Goal: Task Accomplishment & Management: Complete application form

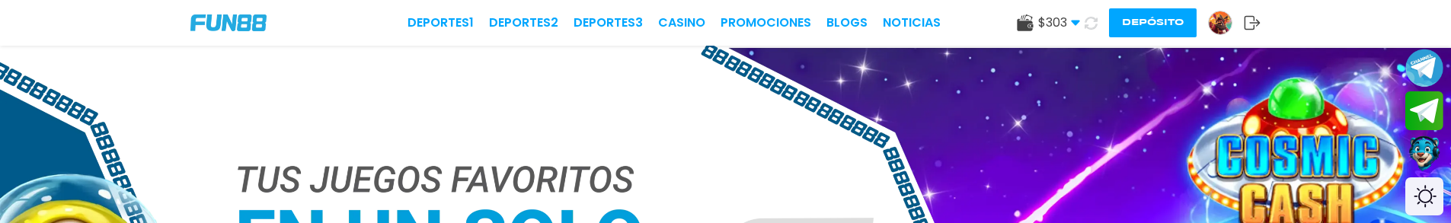
click at [1166, 24] on button "Depósito" at bounding box center [1153, 22] width 88 height 29
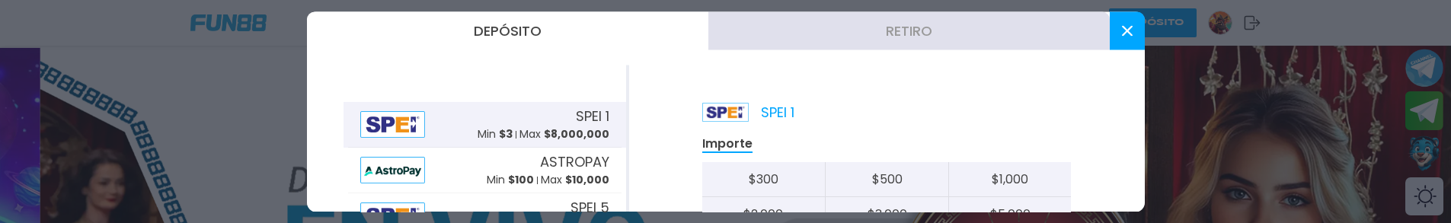
click at [1278, 119] on div at bounding box center [725, 111] width 1451 height 223
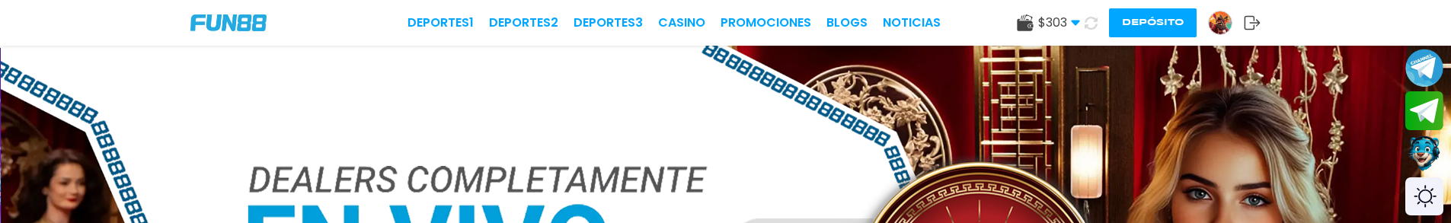
click at [1229, 8] on div "$ 303 Dinero Real $ 303 Depósito Retiro Depósito" at bounding box center [1139, 22] width 244 height 29
click at [1223, 22] on img at bounding box center [1220, 22] width 23 height 23
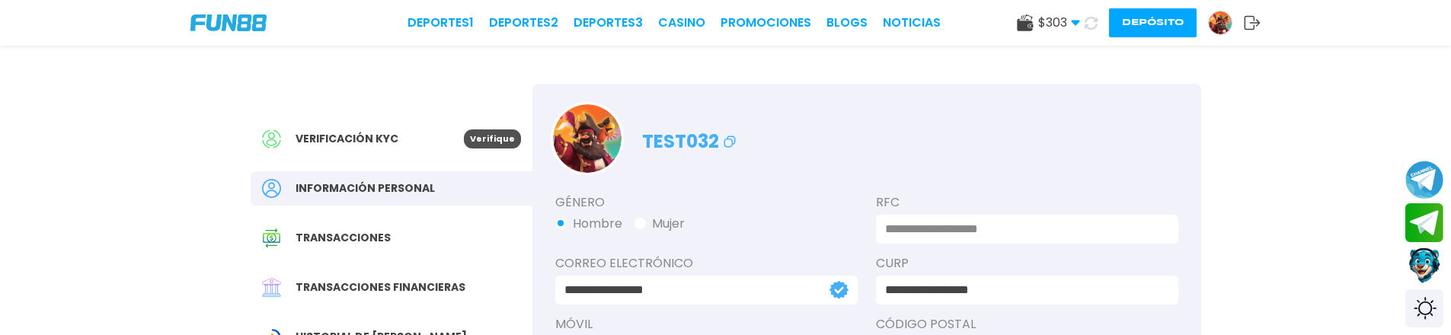
click at [378, 135] on span "Verificación KYC" at bounding box center [347, 139] width 103 height 16
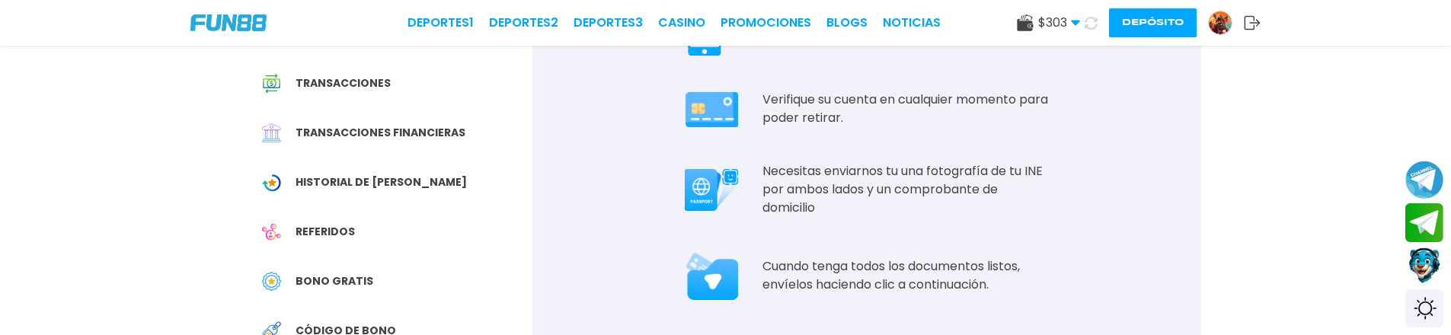
scroll to position [229, 0]
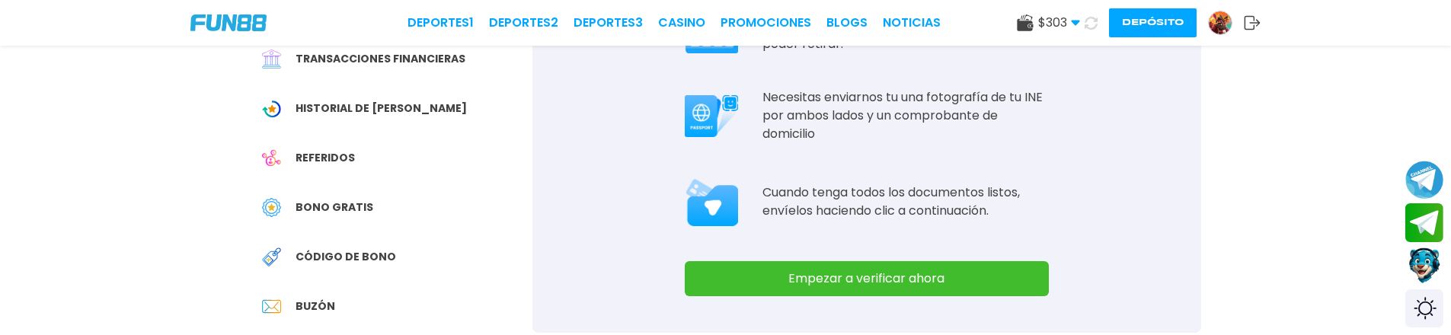
click at [810, 222] on button "Empezar a verificar ahora" at bounding box center [867, 278] width 364 height 35
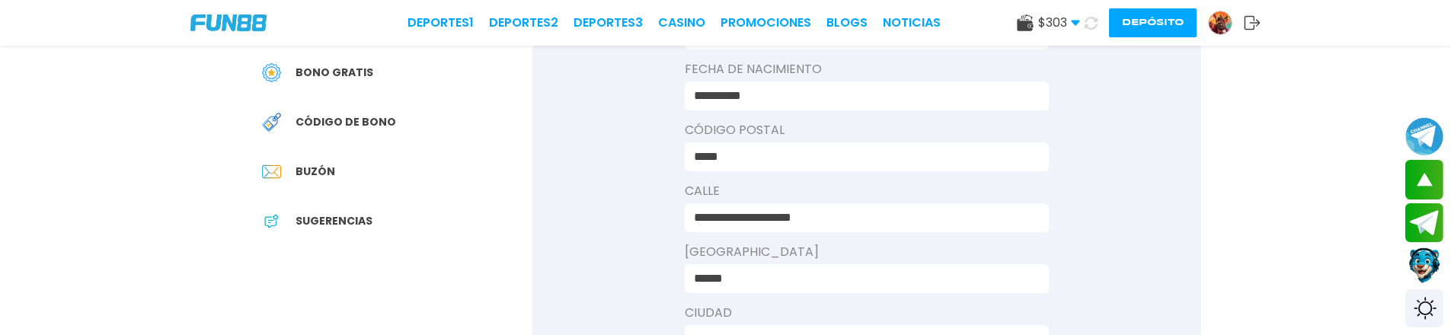
scroll to position [533, 0]
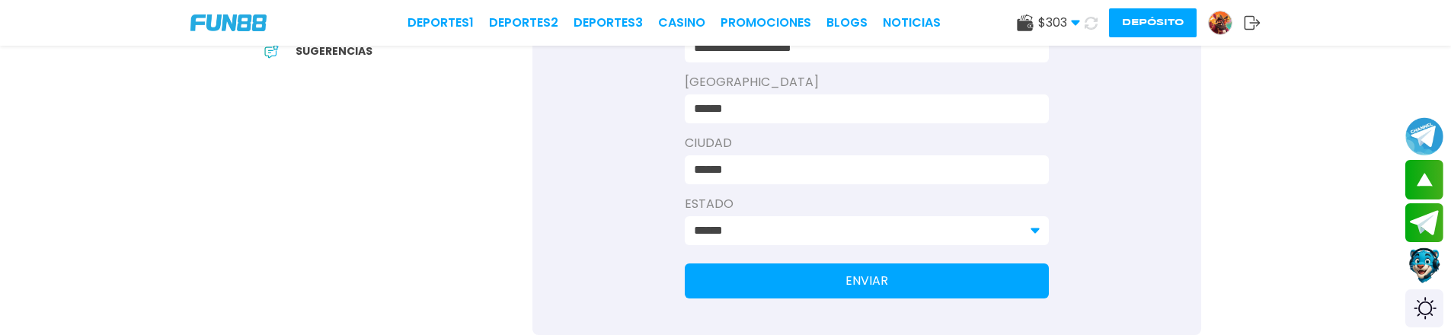
click at [793, 222] on button "ENVIAR" at bounding box center [867, 281] width 364 height 35
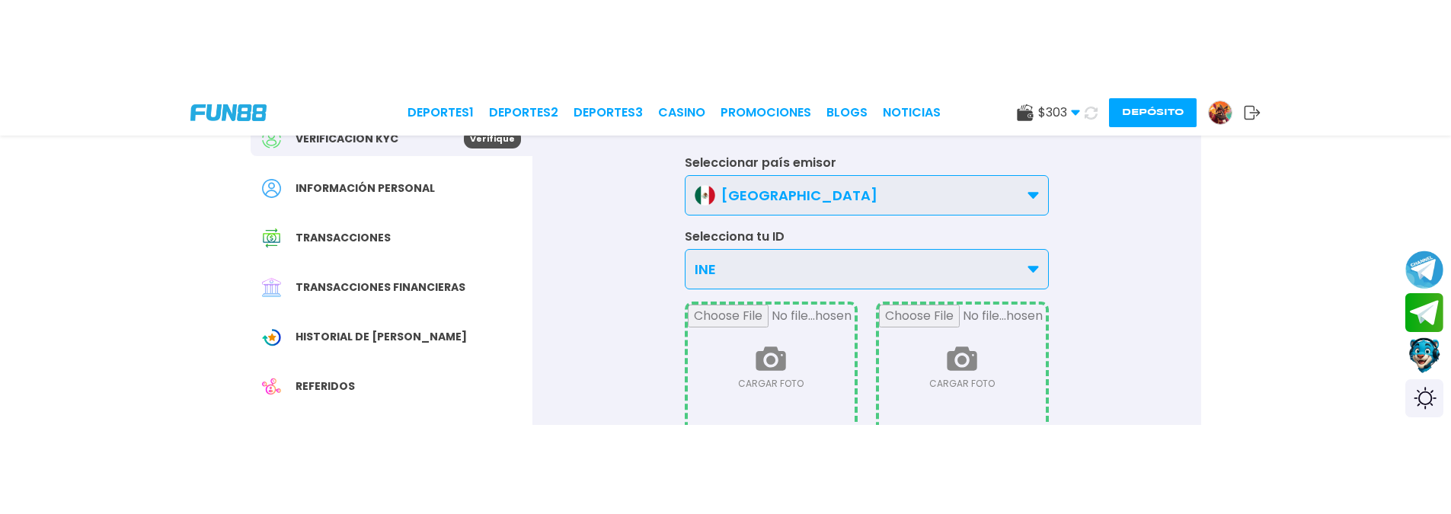
scroll to position [229, 0]
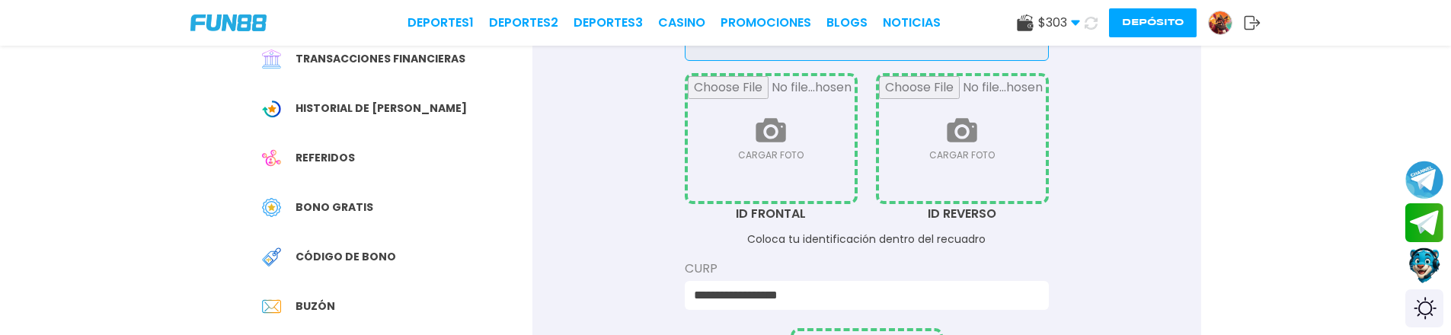
click at [794, 136] on input "file" at bounding box center [771, 138] width 167 height 125
type input "**********"
click at [978, 142] on input "file" at bounding box center [962, 138] width 167 height 125
type input "**********"
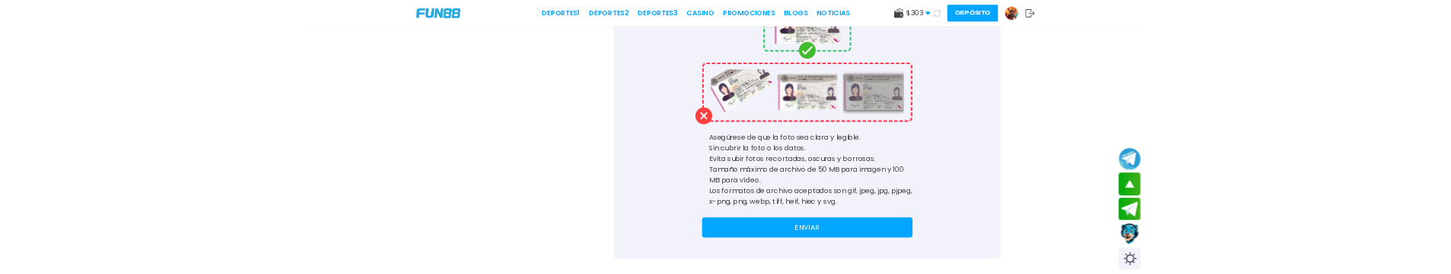
scroll to position [610, 0]
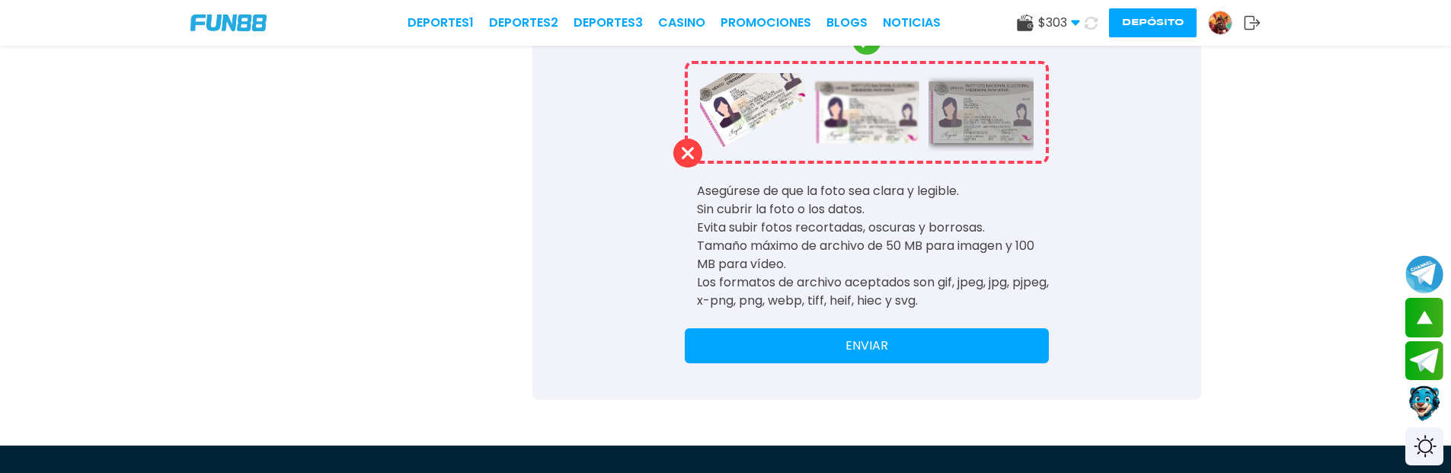
click at [851, 222] on button "ENVIAR" at bounding box center [867, 345] width 364 height 35
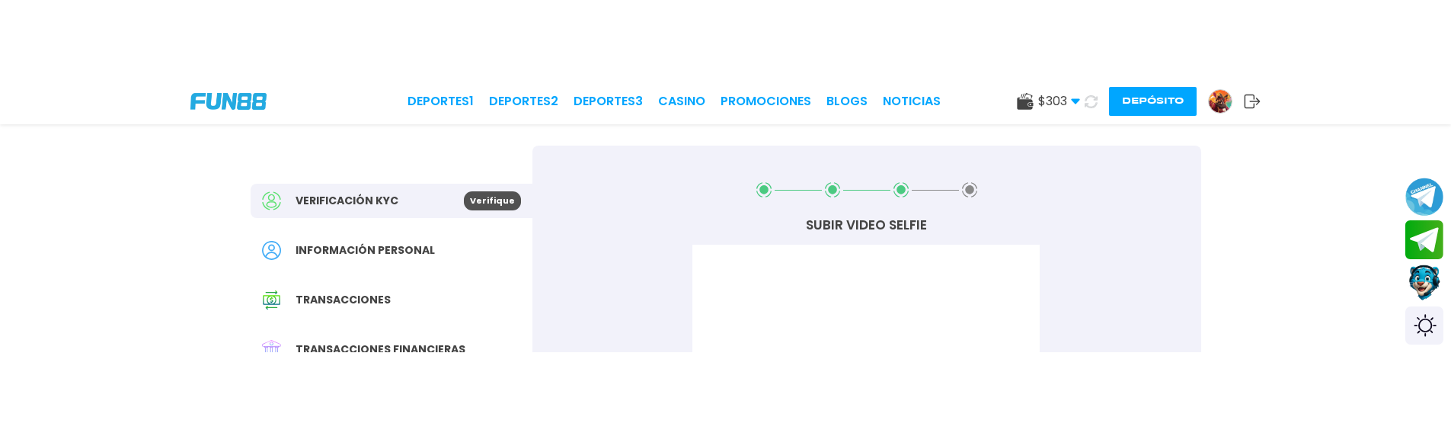
scroll to position [0, 0]
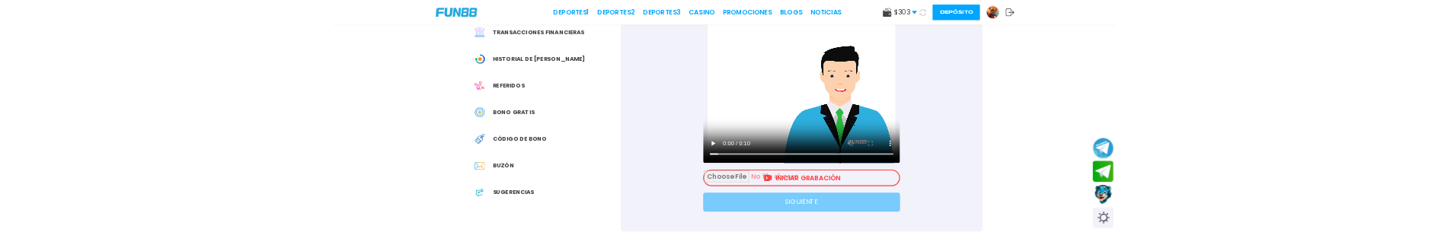
scroll to position [229, 0]
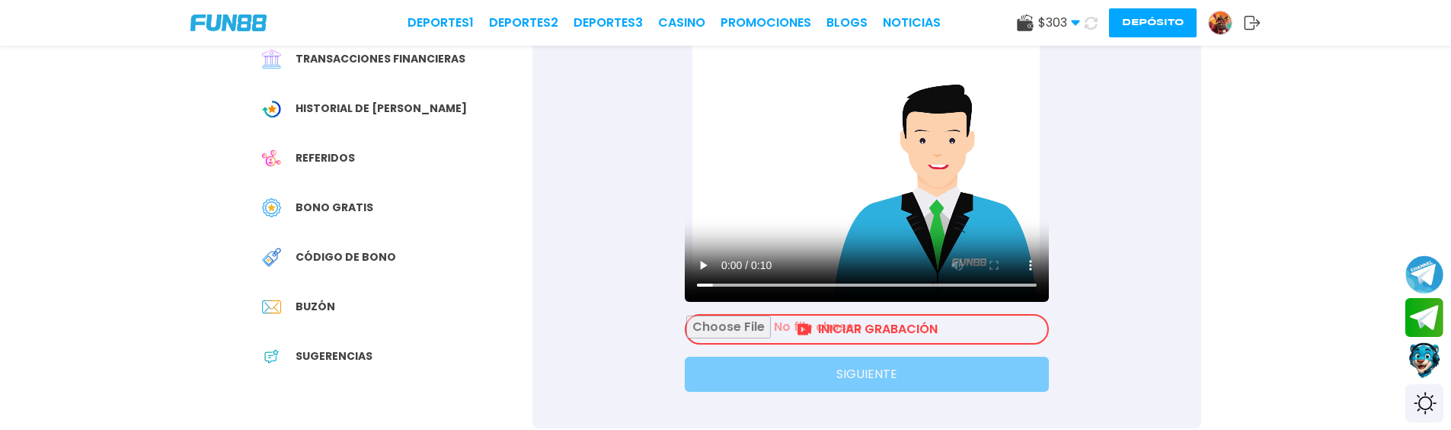
click at [827, 222] on input "file" at bounding box center [866, 328] width 361 height 27
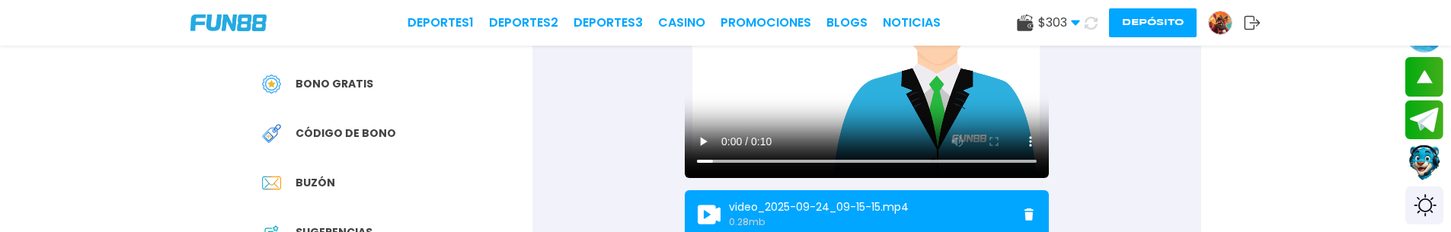
scroll to position [457, 0]
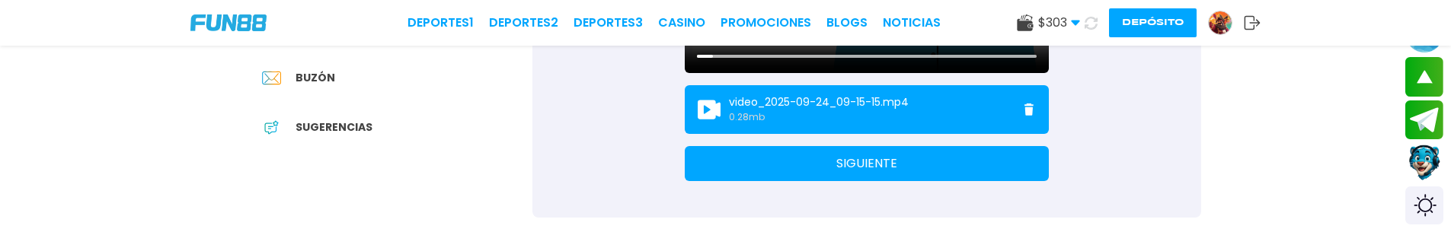
click at [871, 170] on button "SIGUIENTE" at bounding box center [867, 163] width 364 height 35
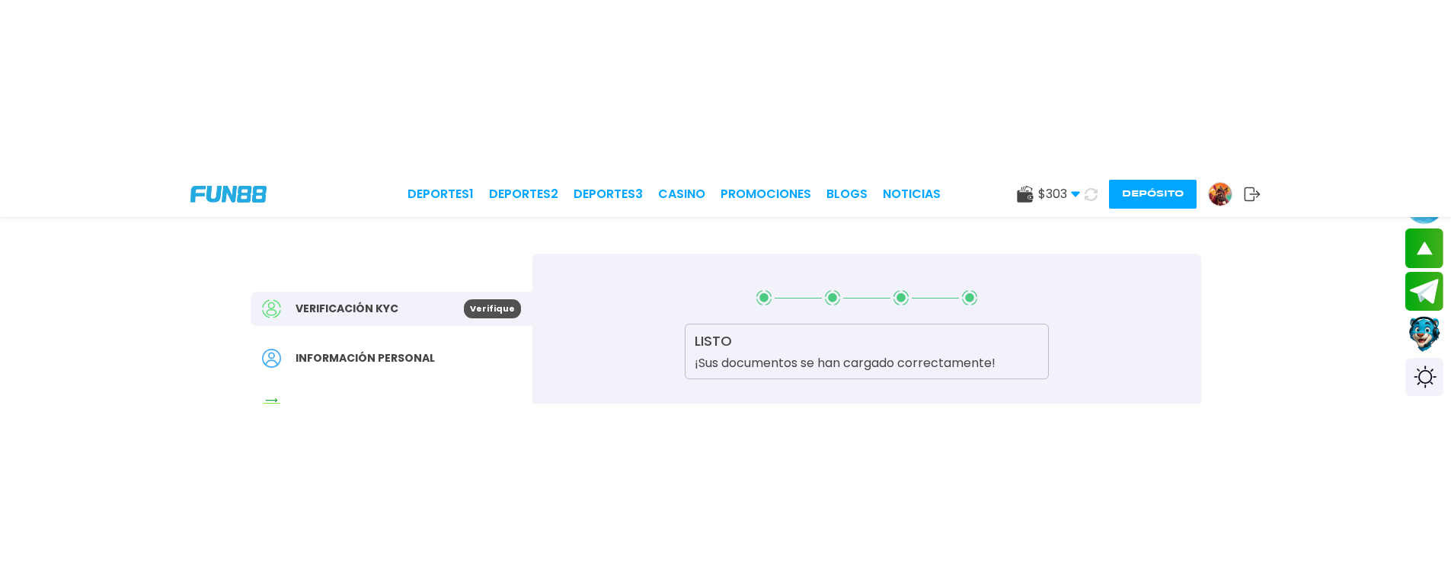
scroll to position [0, 0]
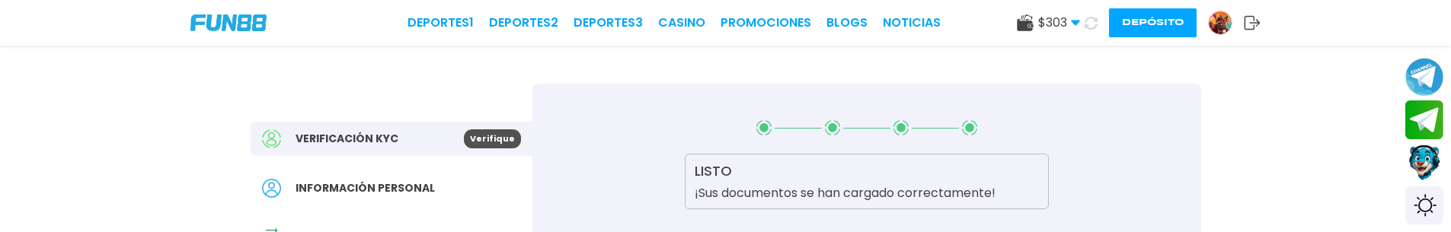
click at [1018, 30] on use at bounding box center [1025, 22] width 16 height 17
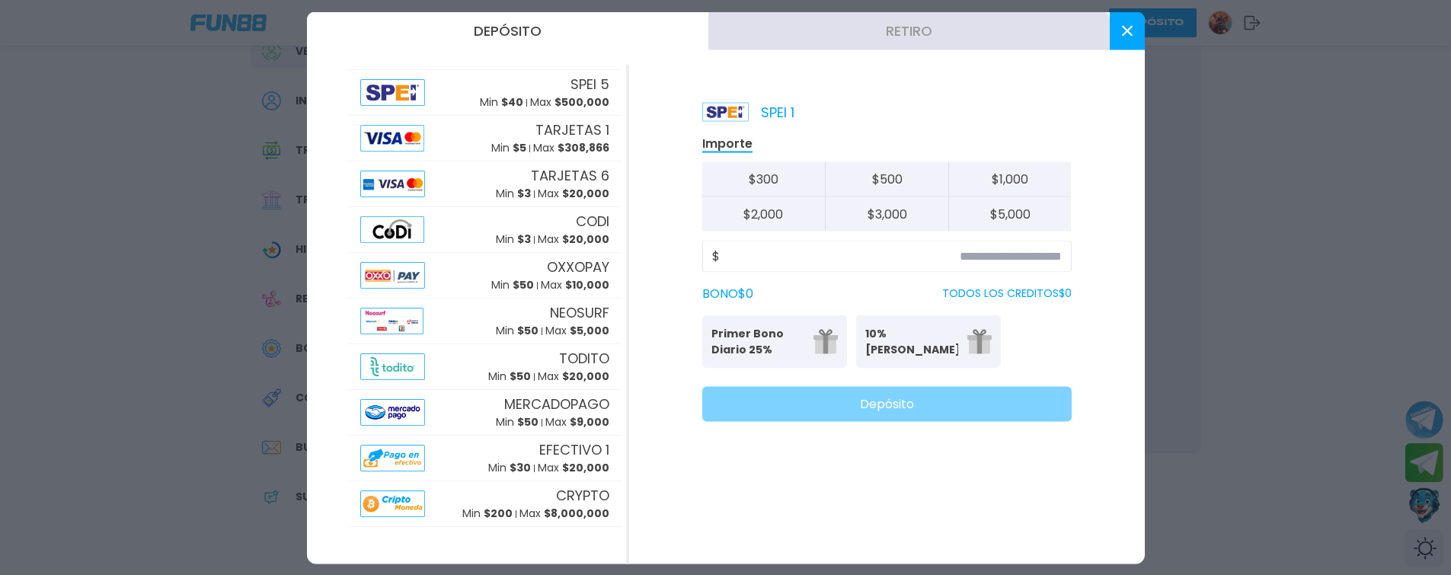
scroll to position [229, 0]
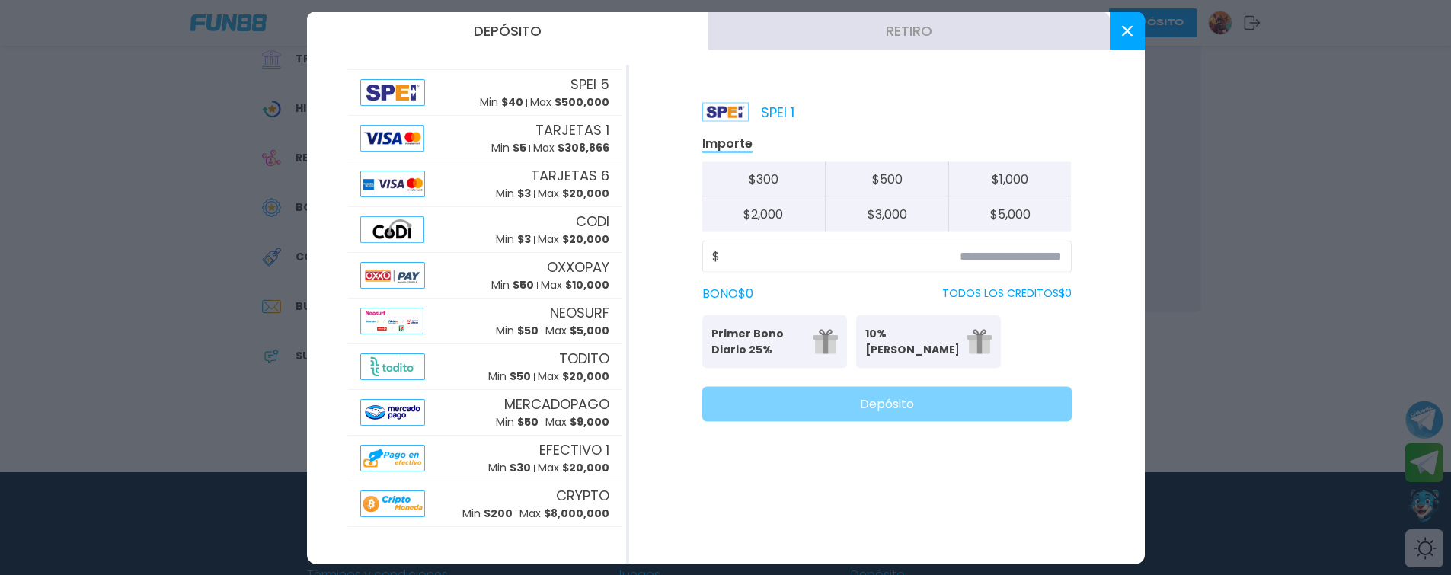
click at [88, 222] on div at bounding box center [725, 287] width 1451 height 575
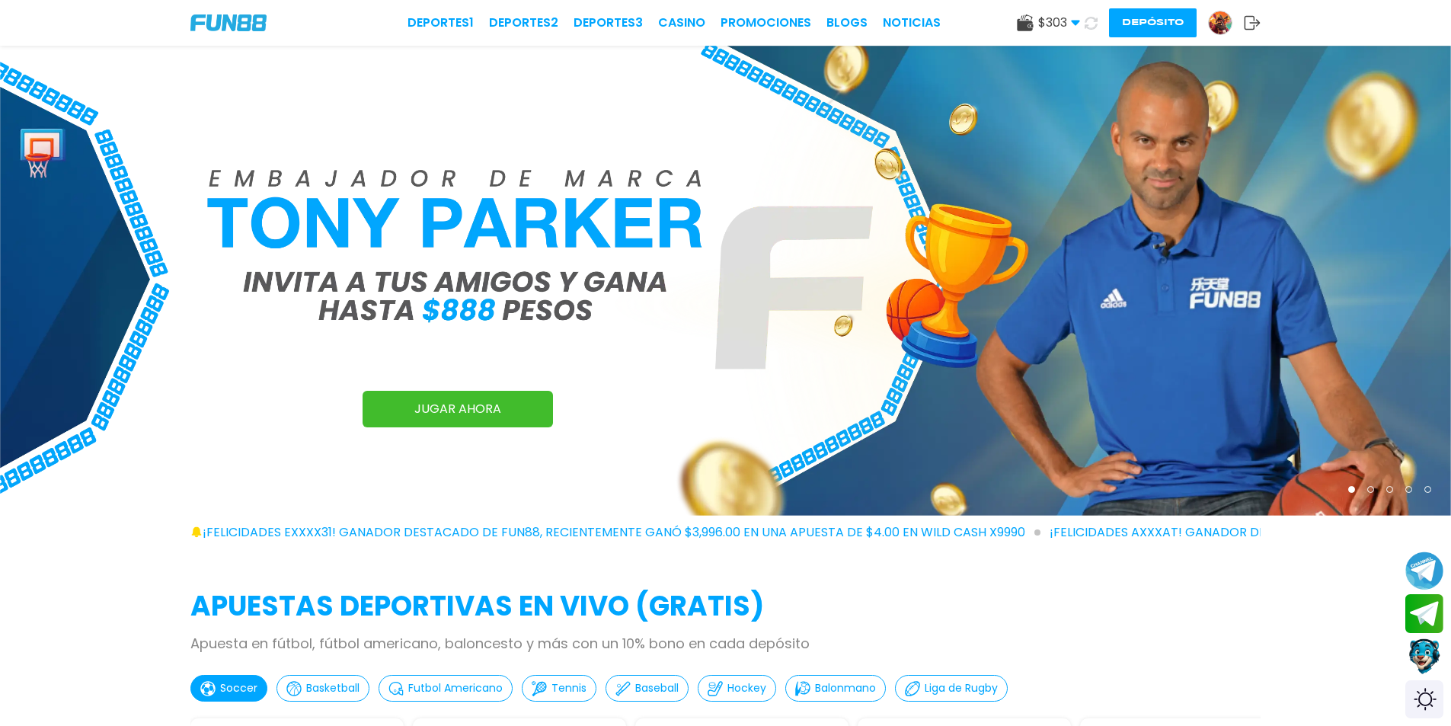
click at [1166, 23] on button "Depósito" at bounding box center [1153, 22] width 88 height 29
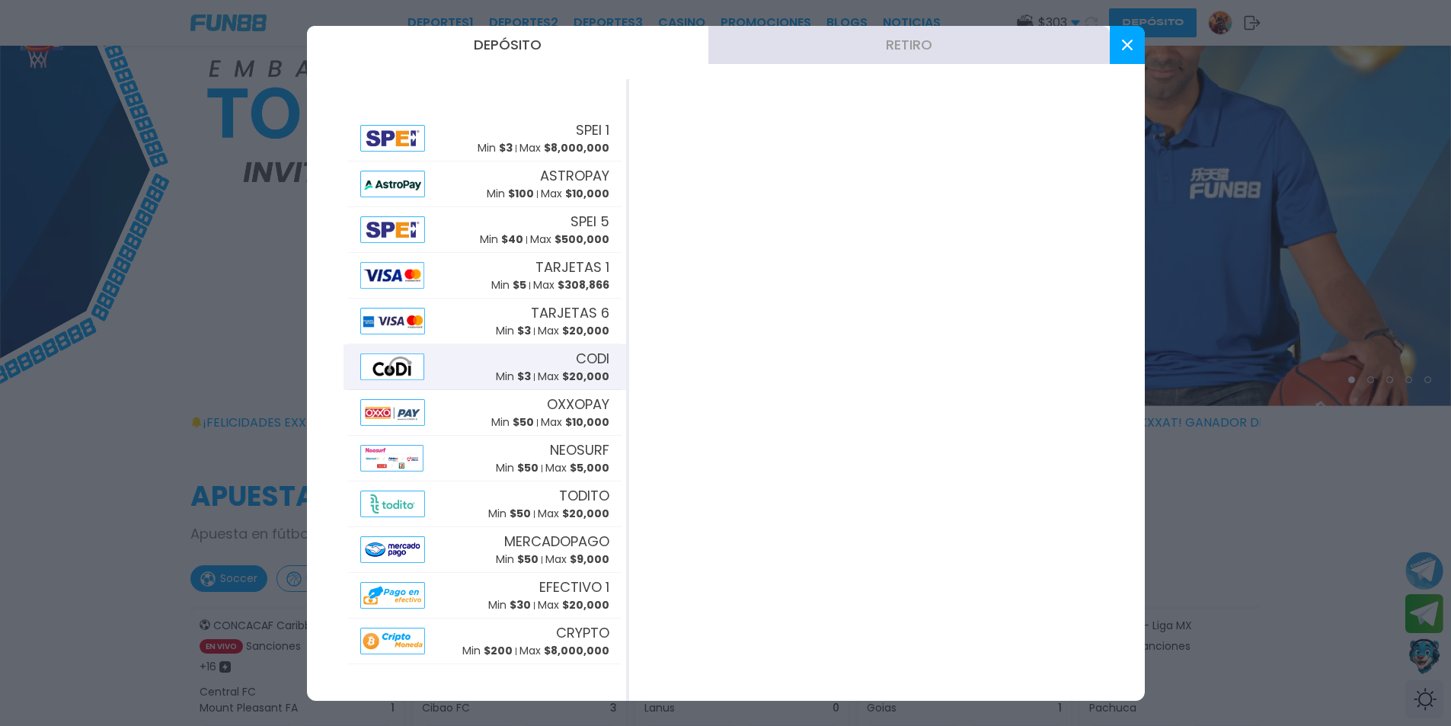
scroll to position [381, 0]
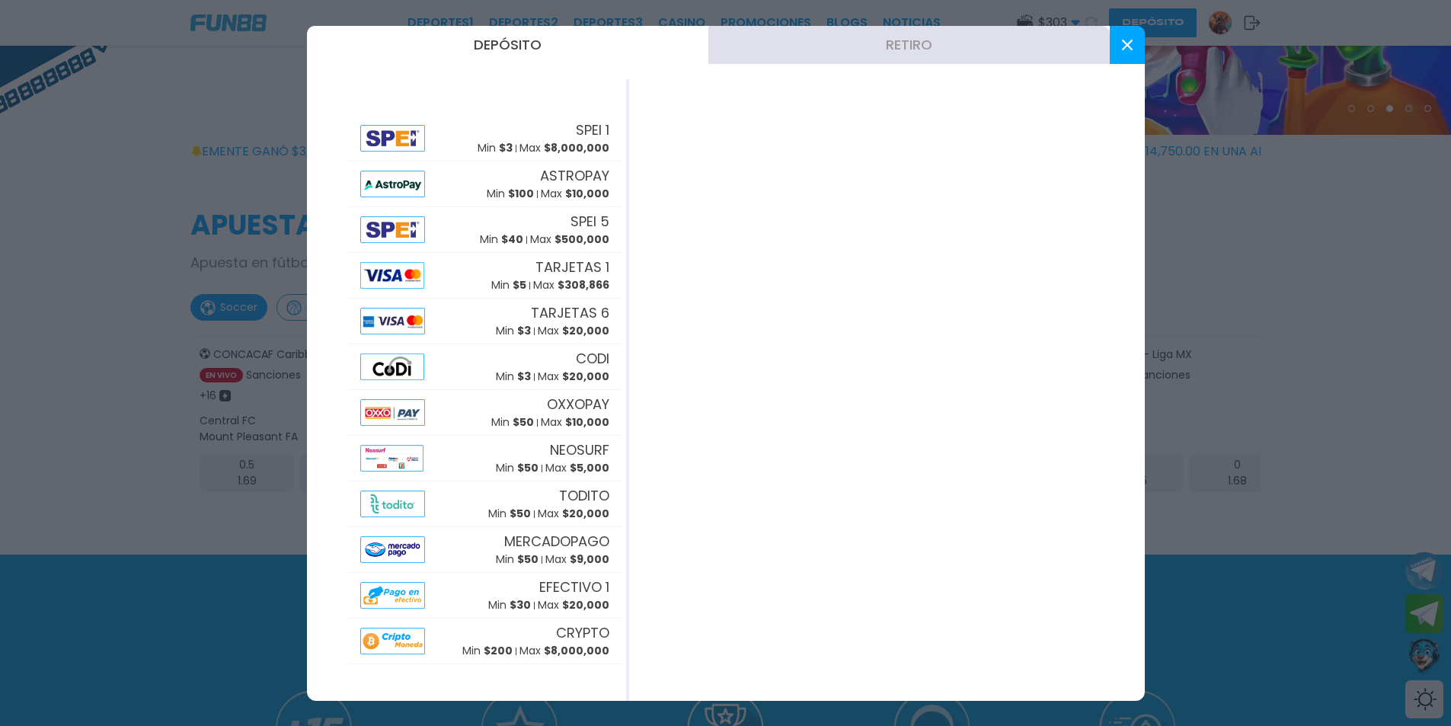
click at [218, 584] on div at bounding box center [725, 363] width 1451 height 726
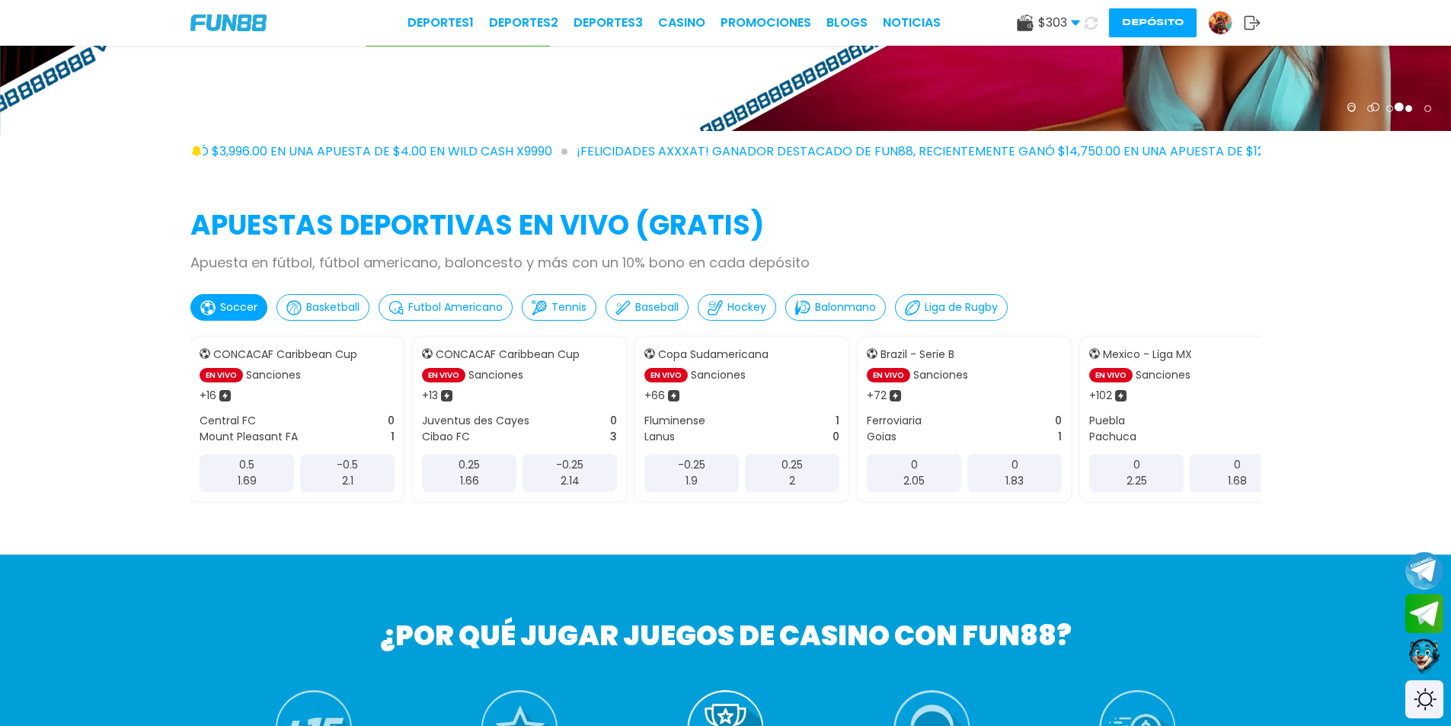
click at [1219, 18] on img at bounding box center [1220, 22] width 23 height 23
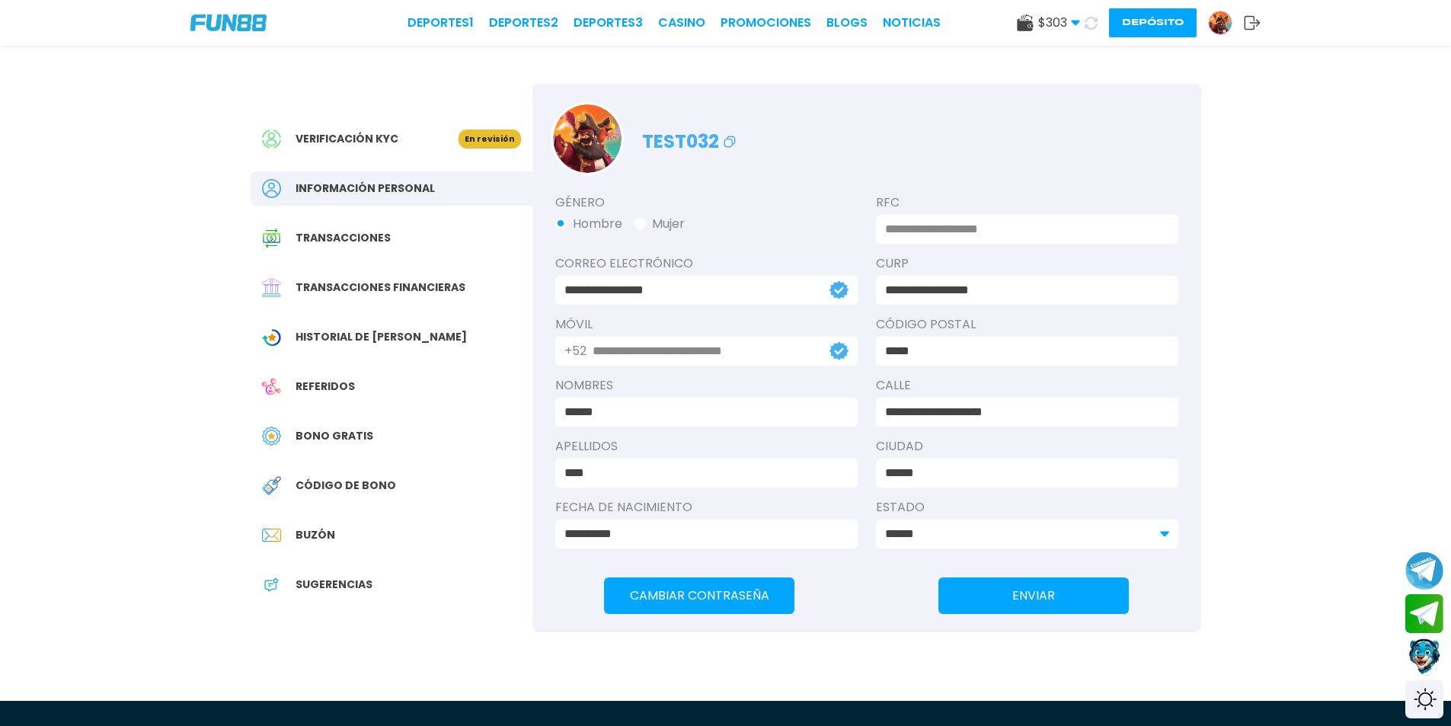
click at [1248, 27] on icon at bounding box center [1252, 22] width 17 height 15
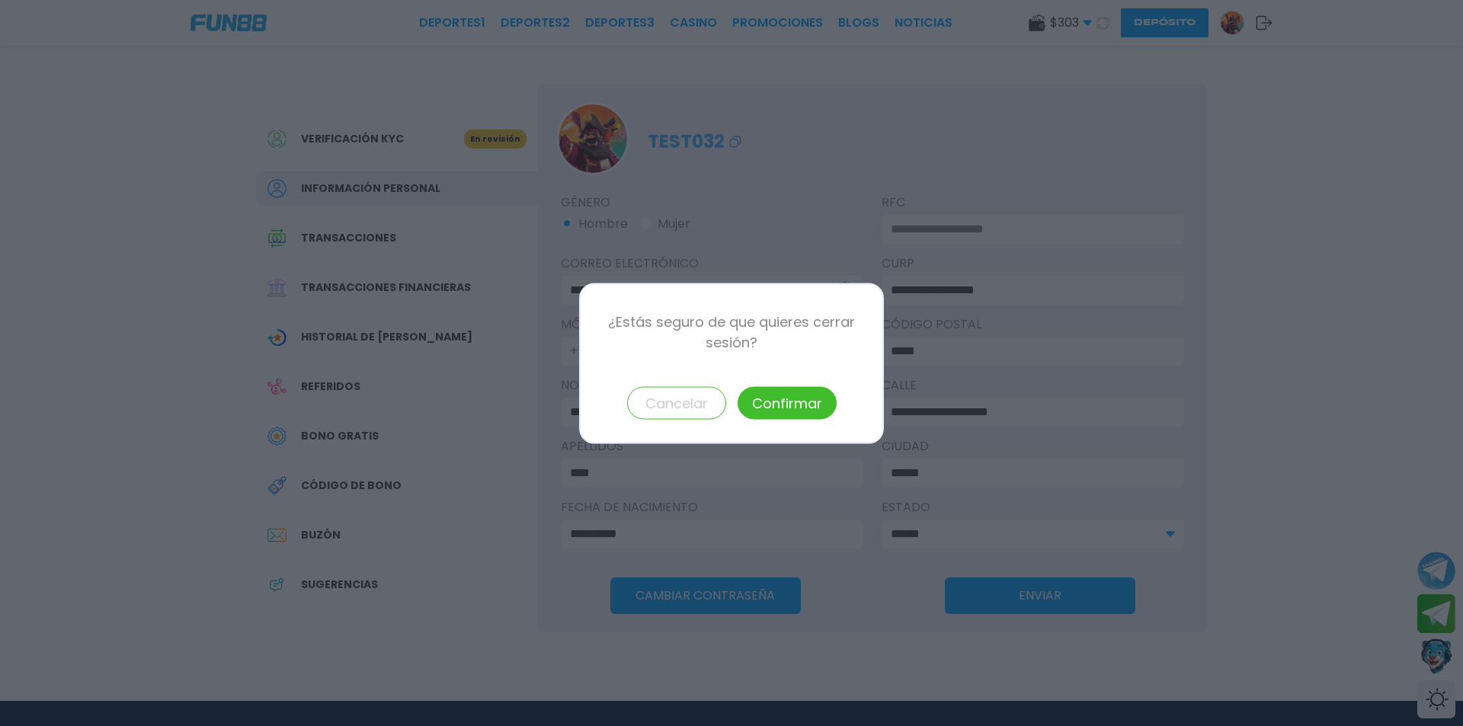
click at [813, 404] on button "Confirmar" at bounding box center [787, 402] width 99 height 33
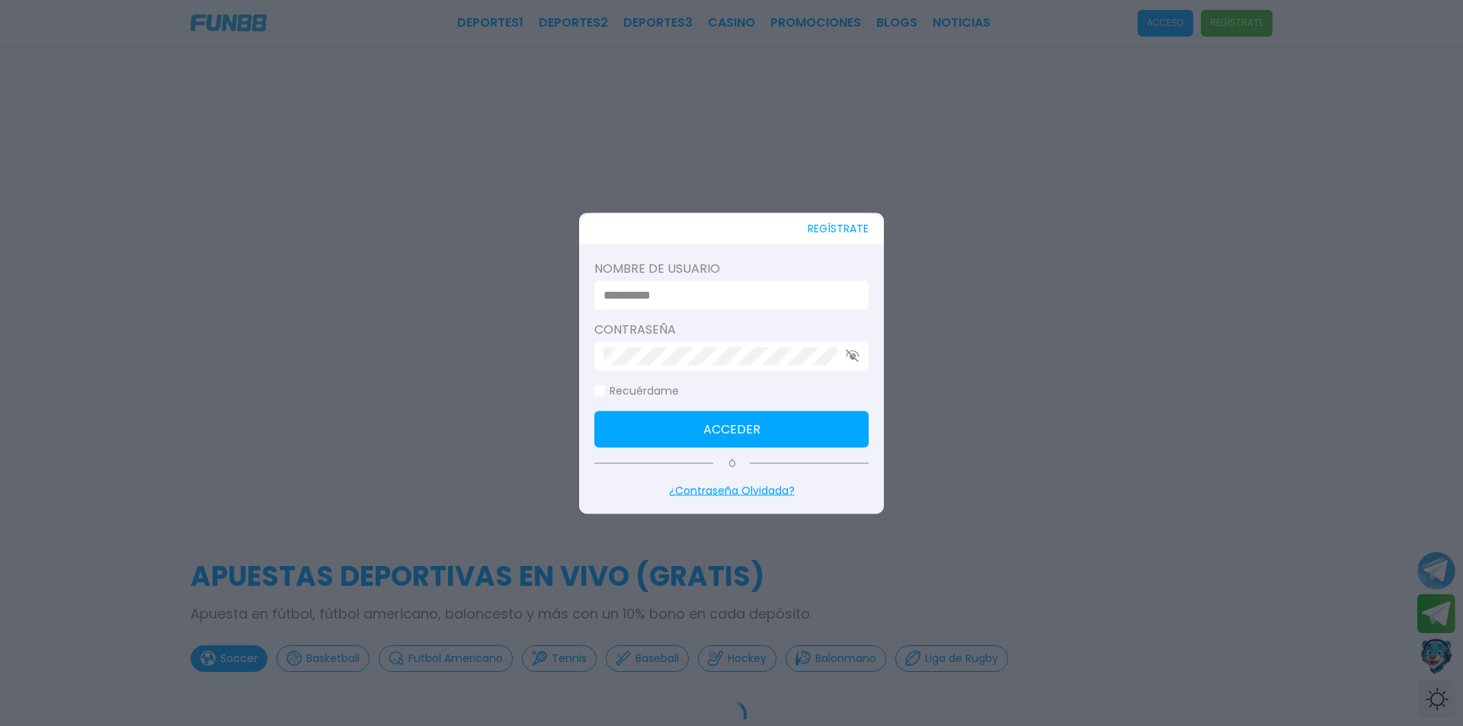
click at [684, 320] on label "Contraseña" at bounding box center [731, 329] width 274 height 18
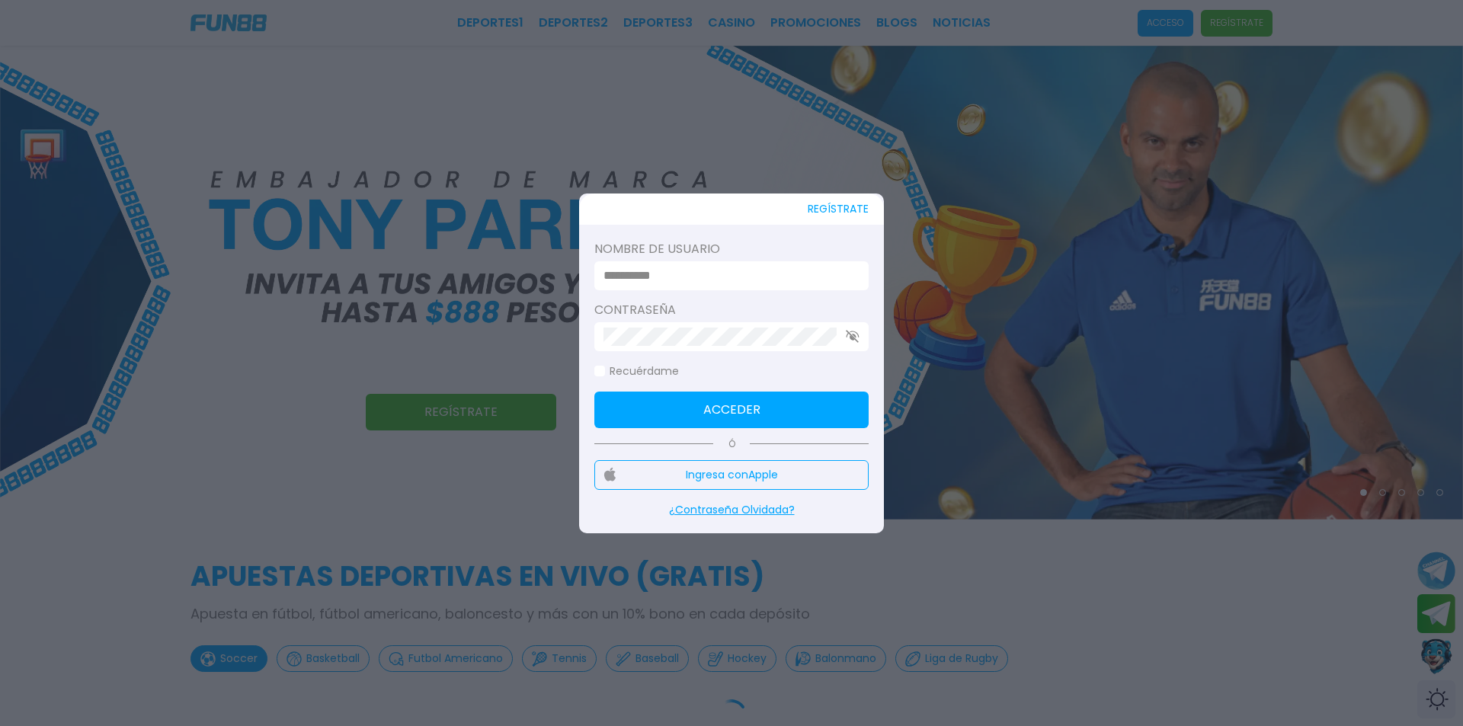
click at [663, 277] on input at bounding box center [726, 276] width 247 height 18
type input "******"
click button "Acceder" at bounding box center [731, 410] width 274 height 37
